Goal: Task Accomplishment & Management: Manage account settings

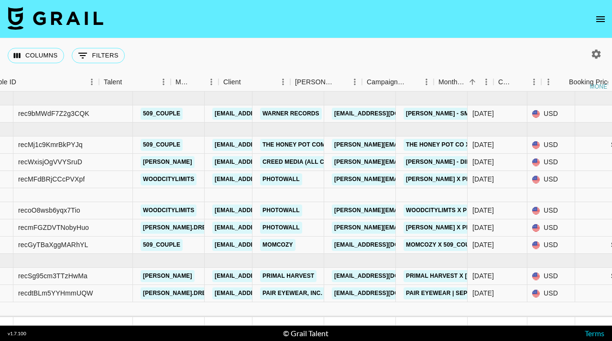
scroll to position [0, 121]
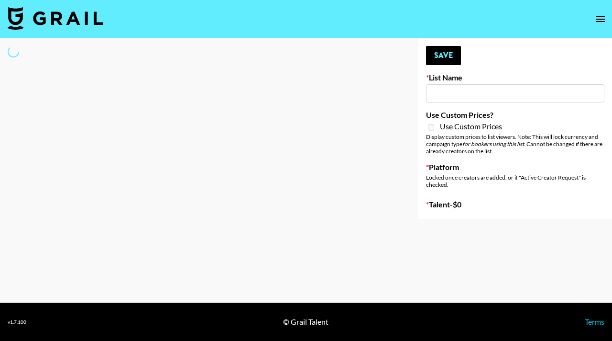
type input "Content Labs for Canva"
select select "Brand"
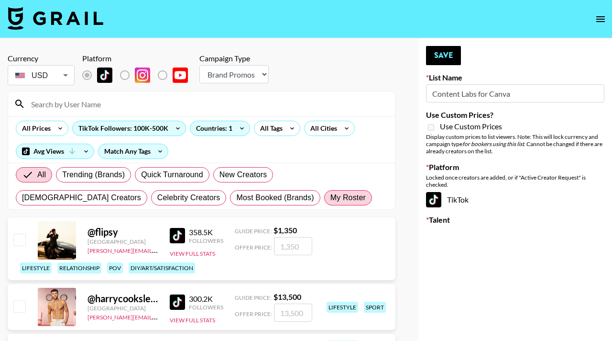
click at [331, 194] on span "My Roster" at bounding box center [348, 197] width 35 height 11
click at [331, 198] on input "My Roster" at bounding box center [331, 198] width 0 height 0
radio input "true"
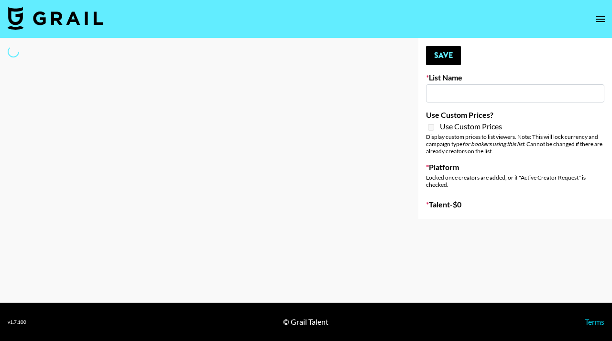
type input "Content Labs for Canva"
select select "Brand"
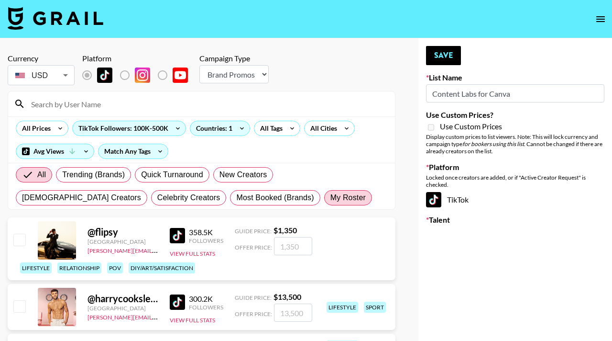
click at [331, 195] on span "My Roster" at bounding box center [348, 197] width 35 height 11
click at [331, 198] on input "My Roster" at bounding box center [331, 198] width 0 height 0
radio input "true"
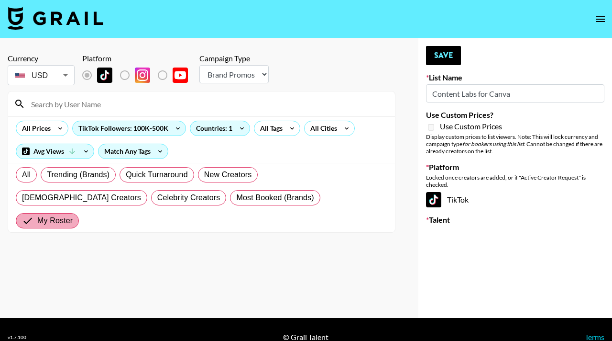
click at [37, 215] on input "My Roster" at bounding box center [29, 220] width 15 height 11
click at [22, 178] on span "All" at bounding box center [26, 174] width 9 height 11
click at [22, 175] on input "All" at bounding box center [22, 175] width 0 height 0
radio input "true"
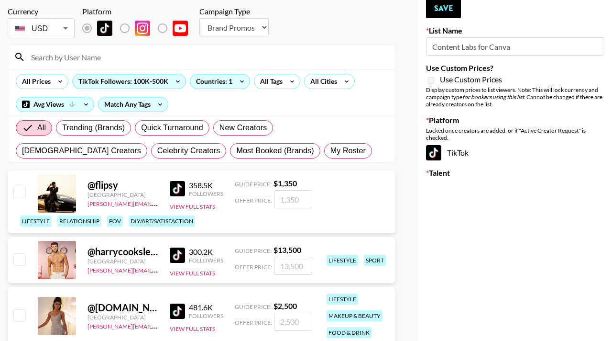
scroll to position [60, 0]
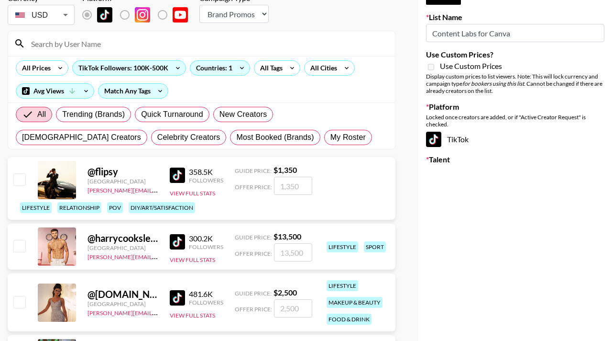
click at [285, 191] on input "number" at bounding box center [293, 186] width 38 height 18
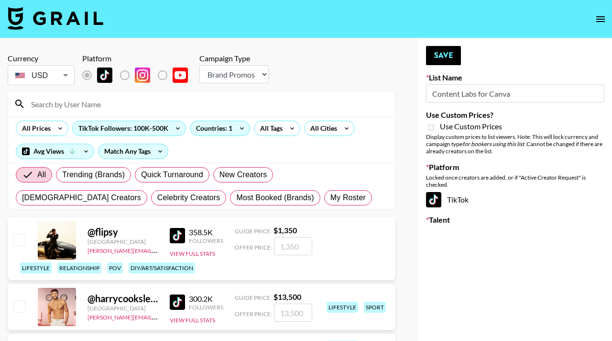
scroll to position [655, 0]
